Goal: Ask a question

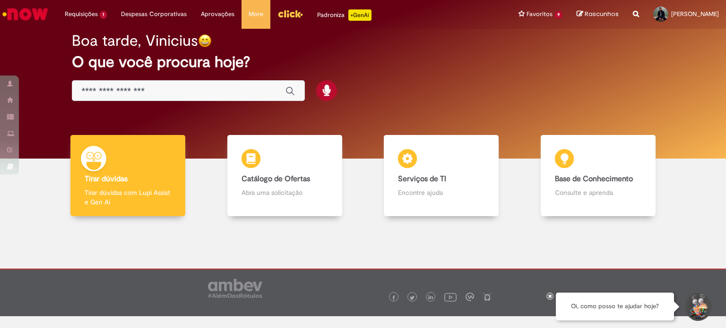
scroll to position [18, 0]
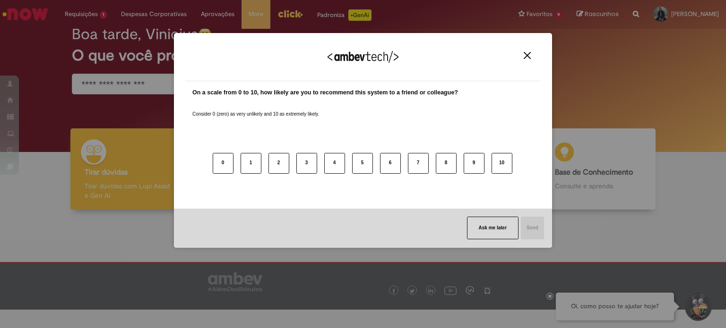
click at [533, 60] on div "We appreciate your feedback!" at bounding box center [362, 62] width 355 height 37
click at [530, 58] on img "Close" at bounding box center [527, 55] width 7 height 7
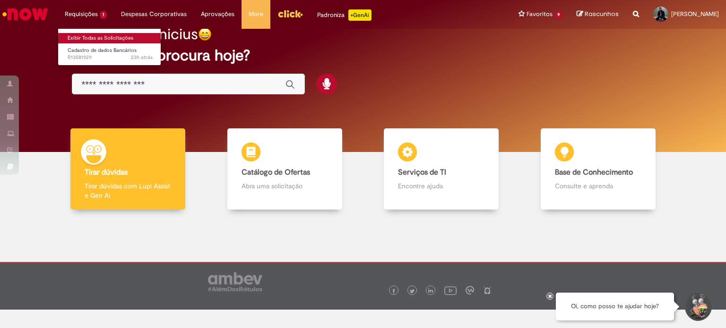
click at [105, 38] on link "Exibir Todas as Solicitações" at bounding box center [110, 38] width 104 height 10
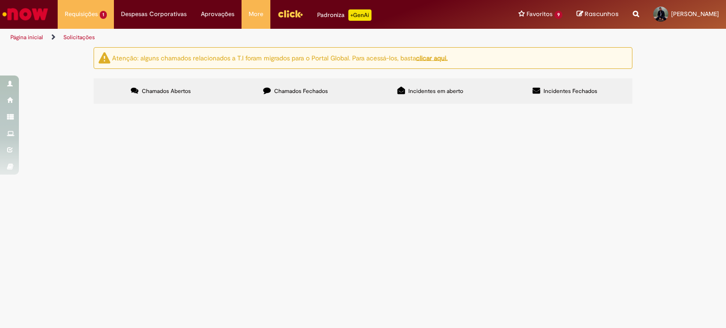
click at [0, 0] on span "Olá, Poderia me ajudar a cadastrar o meu banco para eu conseguir ter direito a …" at bounding box center [0, 0] width 0 height 0
click at [0, 0] on td "Cadastro de dados Bancários" at bounding box center [0, 0] width 0 height 0
click at [0, 0] on span "Cadastro de dados Bancários" at bounding box center [0, 0] width 0 height 0
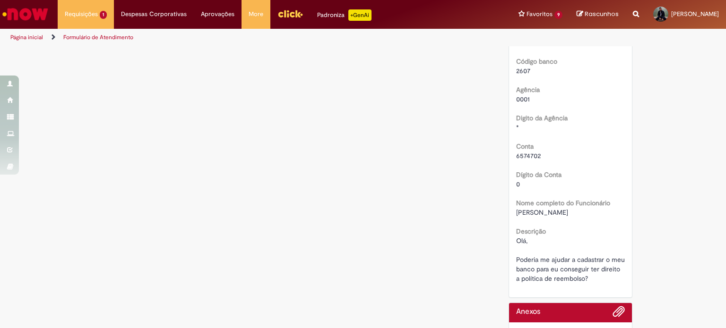
scroll to position [302, 0]
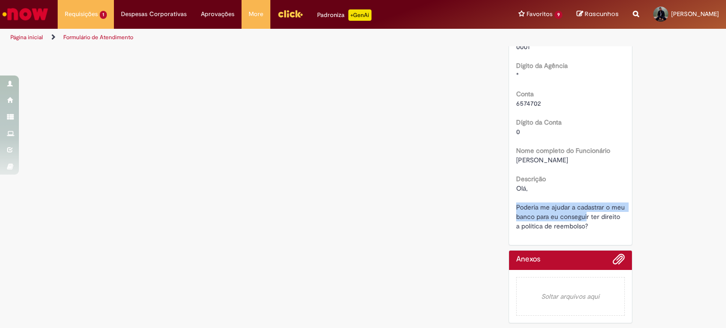
drag, startPoint x: 542, startPoint y: 201, endPoint x: 584, endPoint y: 222, distance: 46.9
click at [584, 222] on div "Olá, Poderia me ajudar a cadastrar o meu banco para eu conseguir ter direito a …" at bounding box center [570, 207] width 109 height 47
click at [585, 226] on div "Olá, Poderia me ajudar a cadastrar o meu banco para eu conseguir ter direito a …" at bounding box center [570, 207] width 109 height 47
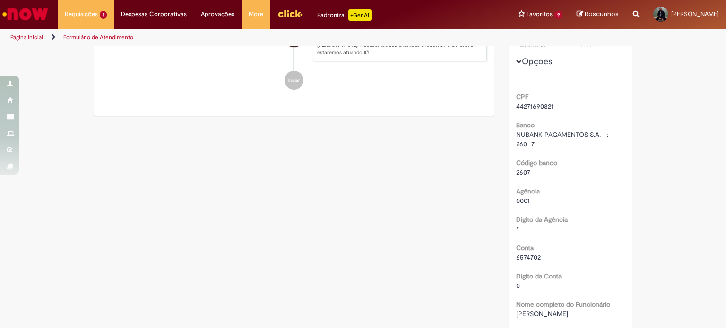
scroll to position [142, 0]
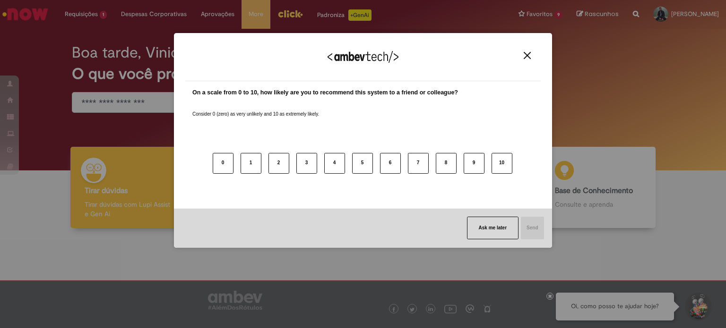
click at [529, 58] on img "Close" at bounding box center [527, 55] width 7 height 7
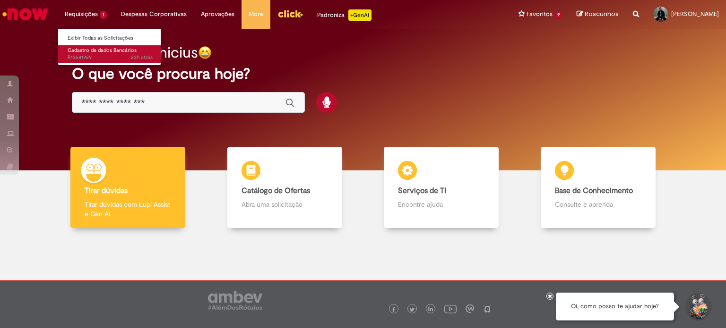
click at [83, 49] on span "Cadastro de dados Bancários" at bounding box center [102, 50] width 69 height 7
click at [108, 52] on span "Cadastro de dados Bancários" at bounding box center [102, 50] width 69 height 7
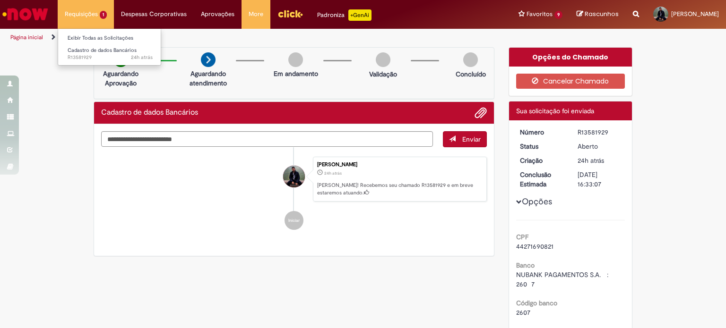
click at [93, 13] on li "Requisições 1 Exibir Todas as Solicitações Cadastro de dados Bancários 24h atrá…" at bounding box center [86, 14] width 56 height 28
click at [97, 35] on link "Exibir Todas as Solicitações" at bounding box center [110, 38] width 104 height 10
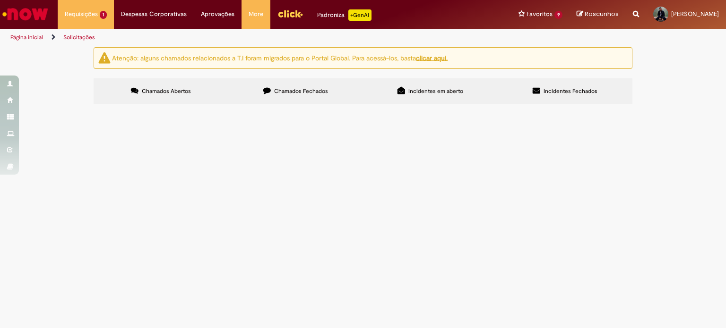
click at [670, 107] on div "Atenção: alguns chamados relacionados a T.I foram migrados para o Portal Global…" at bounding box center [363, 77] width 726 height 60
click at [0, 0] on span "Olá, Poderia me ajudar a cadastrar o meu banco para eu conseguir ter direito a …" at bounding box center [0, 0] width 0 height 0
